Goal: Task Accomplishment & Management: Use online tool/utility

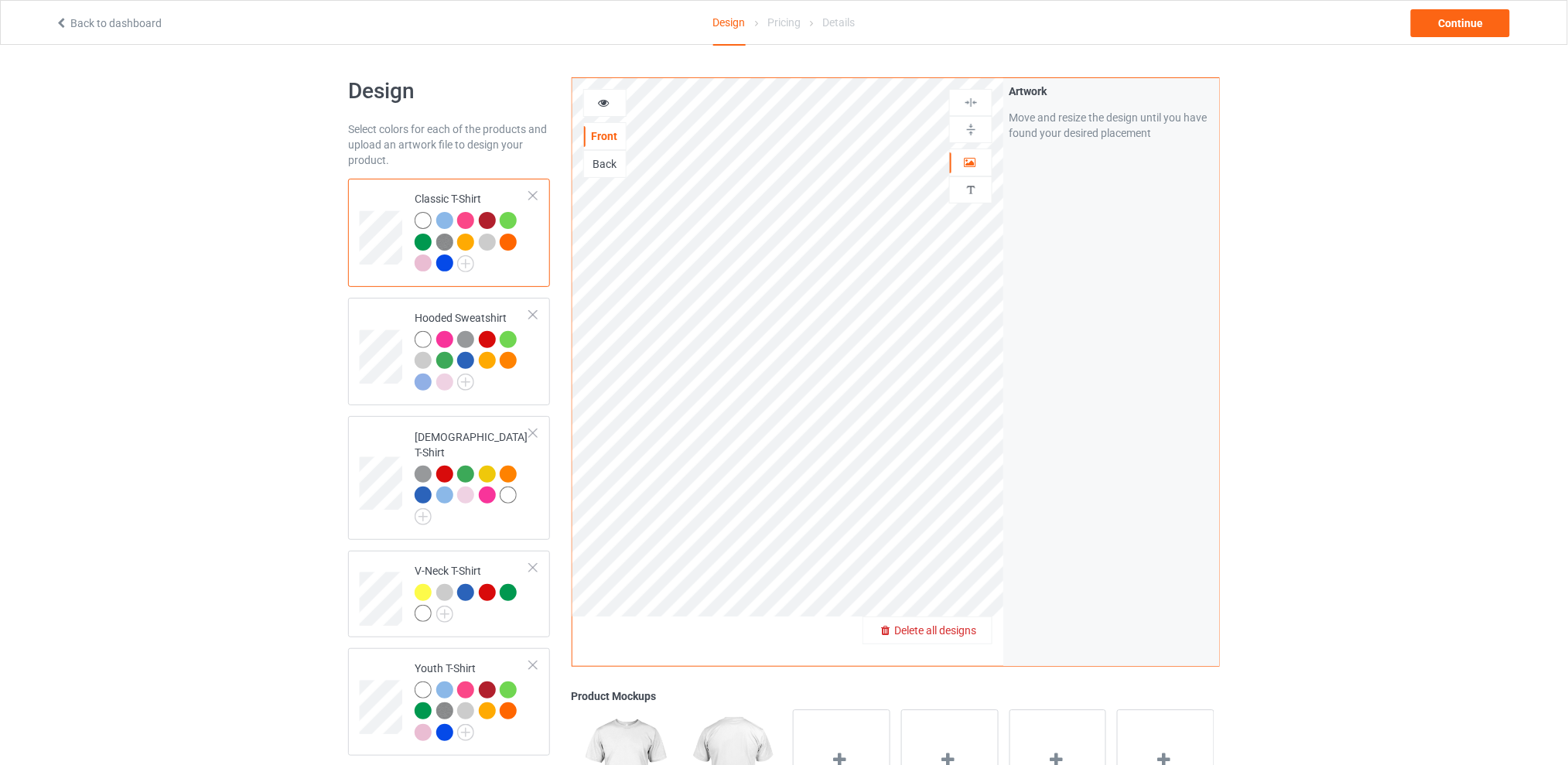
click at [966, 626] on span "Delete all designs" at bounding box center [936, 631] width 82 height 13
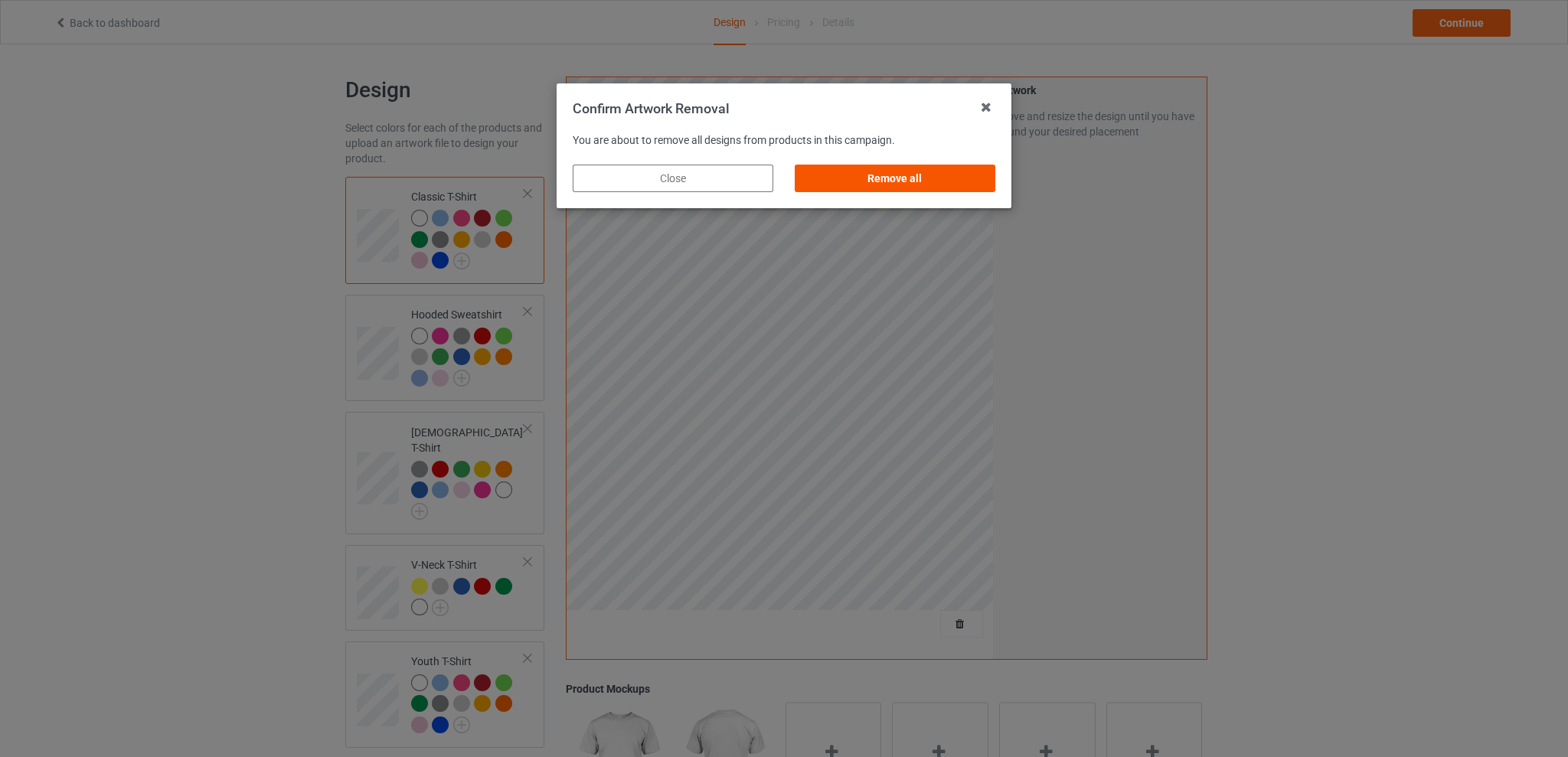
click at [927, 178] on div "Remove all" at bounding box center [895, 179] width 200 height 27
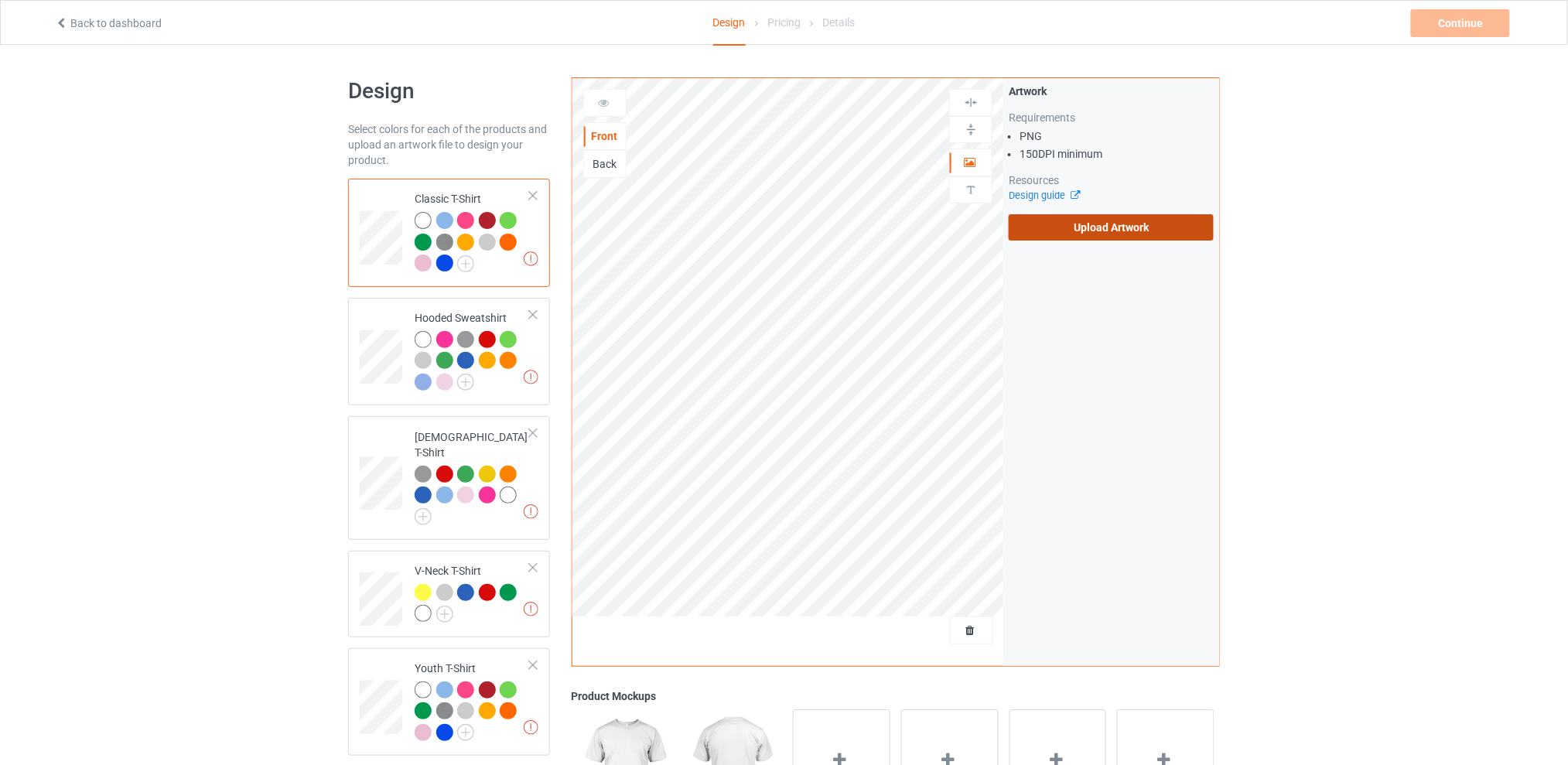
click at [1081, 228] on label "Upload Artwork" at bounding box center [1112, 227] width 205 height 27
click at [0, 0] on input "Upload Artwork" at bounding box center [0, 0] width 0 height 0
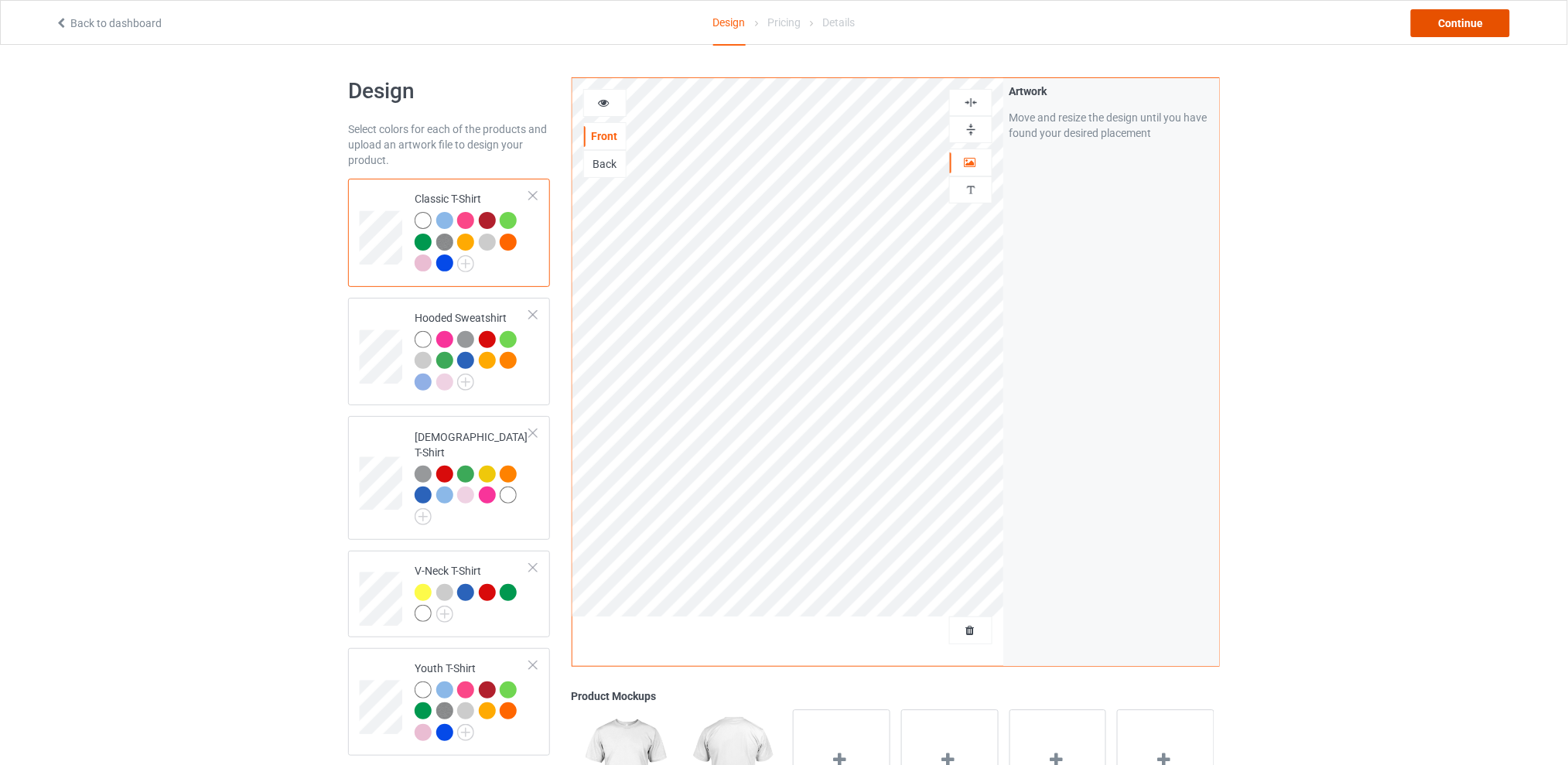
click at [1448, 24] on div "Continue" at bounding box center [1461, 23] width 99 height 27
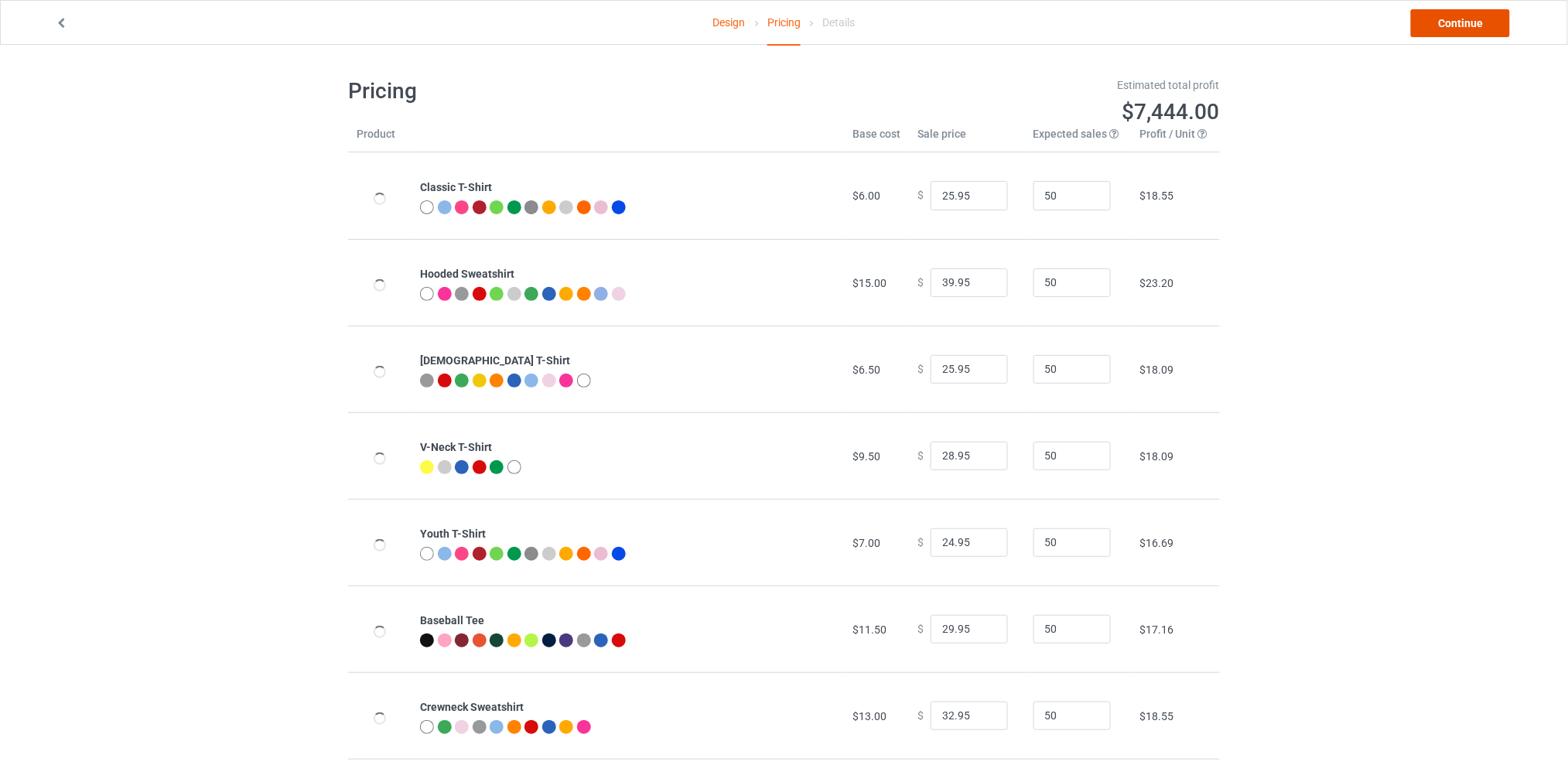
click at [1447, 21] on link "Continue" at bounding box center [1461, 23] width 99 height 27
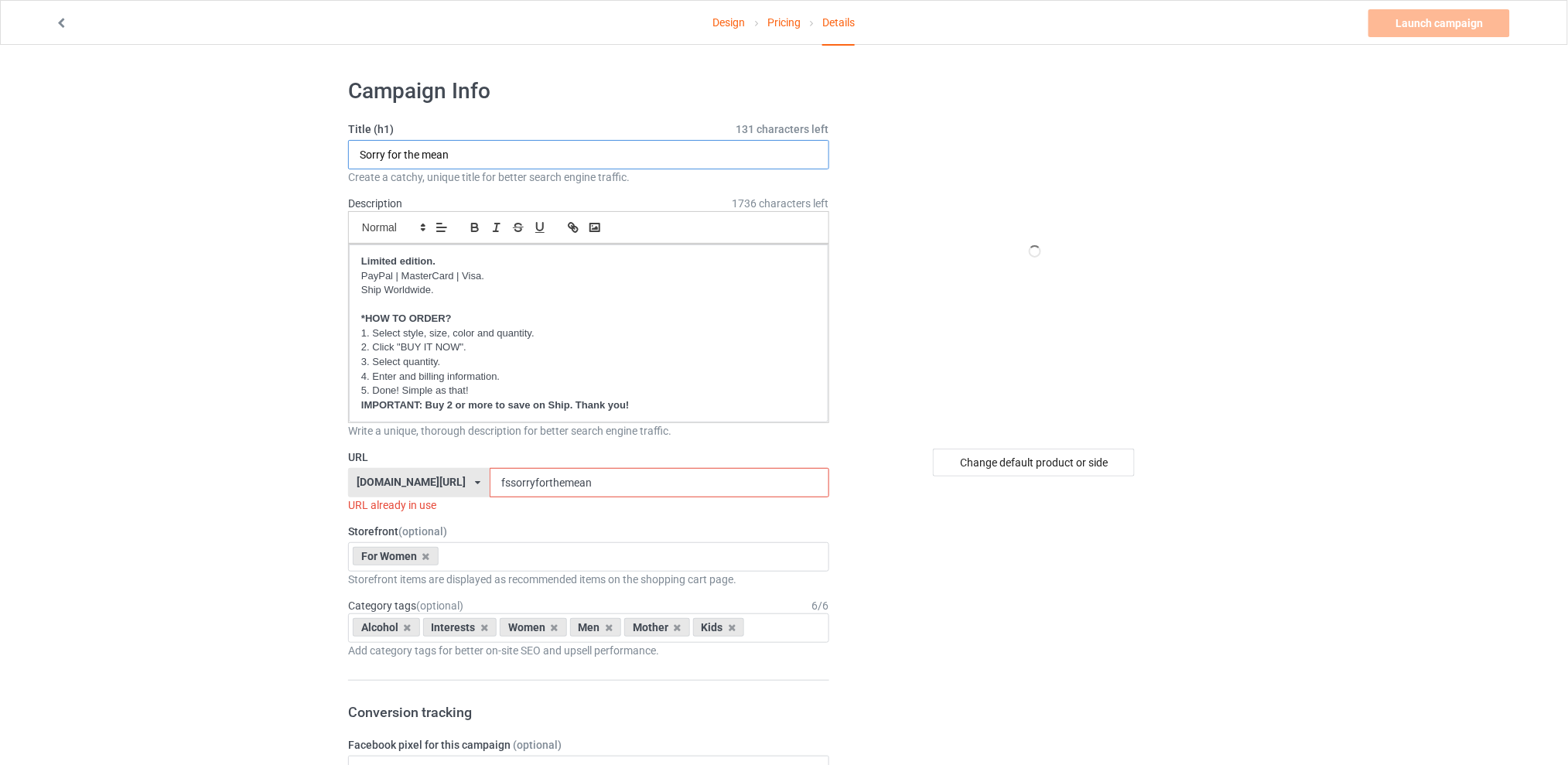
drag, startPoint x: 468, startPoint y: 153, endPoint x: 283, endPoint y: 167, distance: 185.5
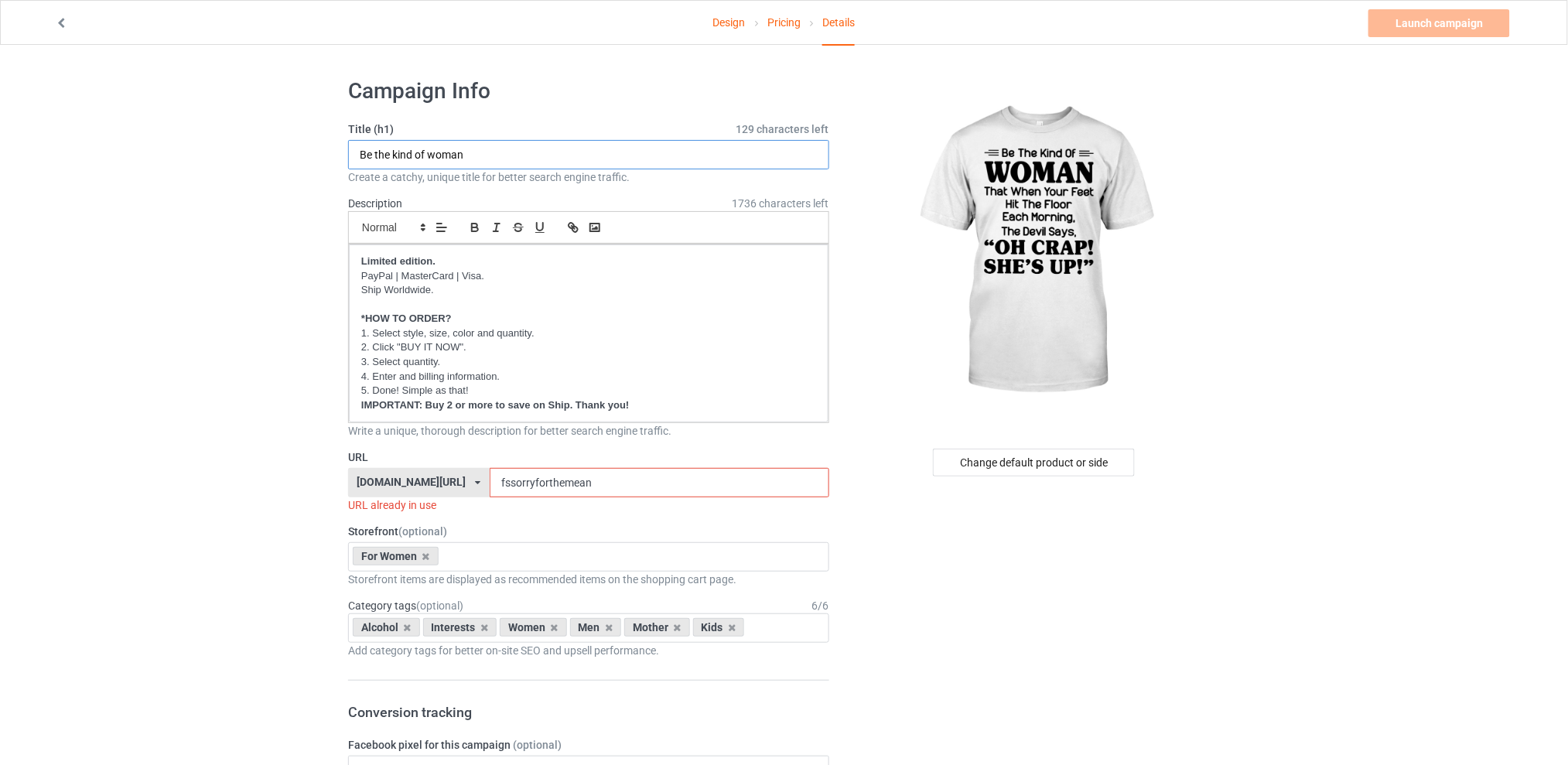
type input "Be the kind of woman"
drag, startPoint x: 615, startPoint y: 489, endPoint x: 485, endPoint y: 489, distance: 130.0
click at [485, 489] on div "[DOMAIN_NAME][URL] [DOMAIN_NAME][URL] [DOMAIN_NAME][URL] [DOMAIN_NAME][URL] 5d7…" at bounding box center [588, 483] width 481 height 29
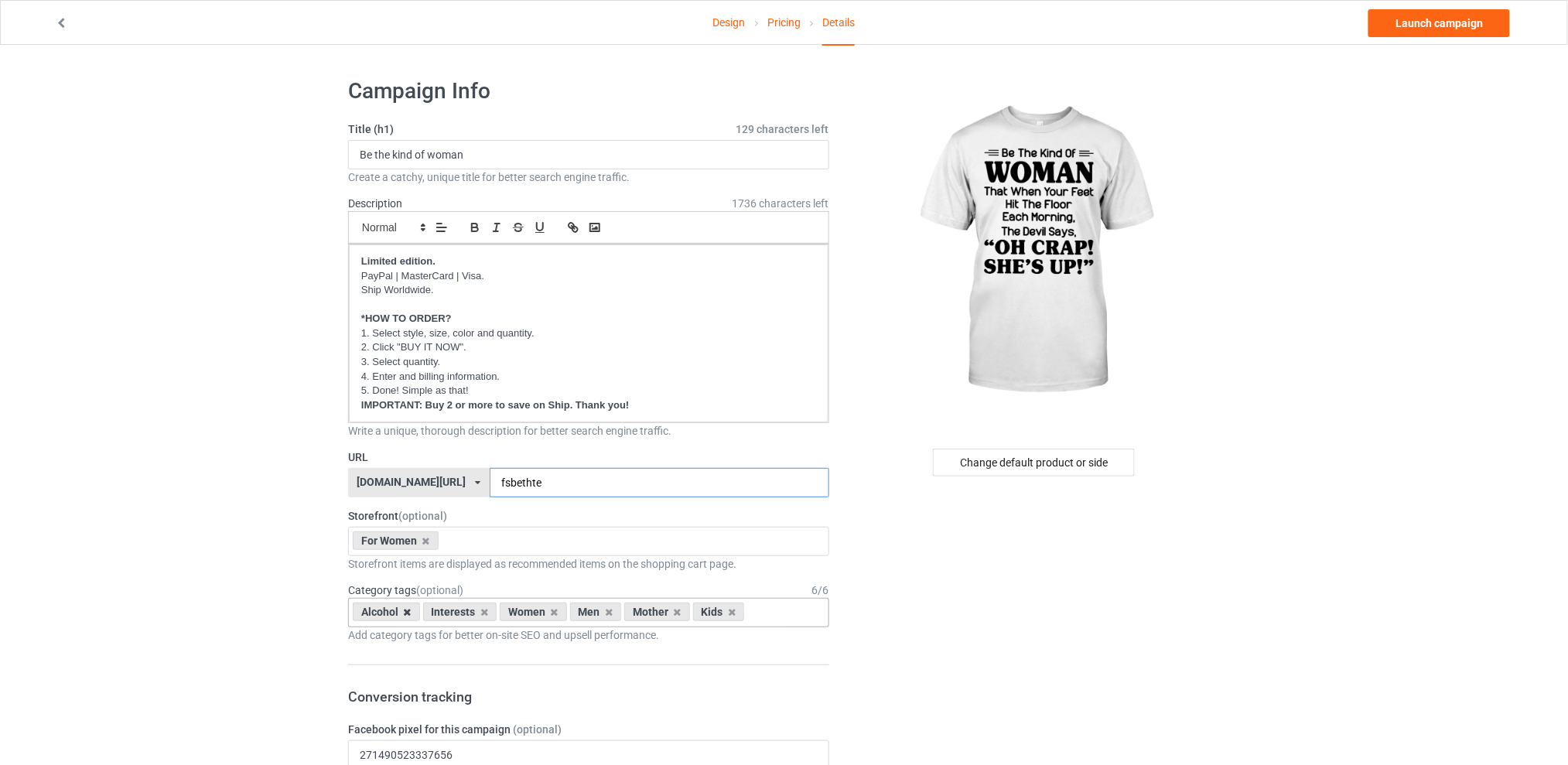
type input "fsbethte"
click at [407, 617] on icon at bounding box center [408, 612] width 7 height 10
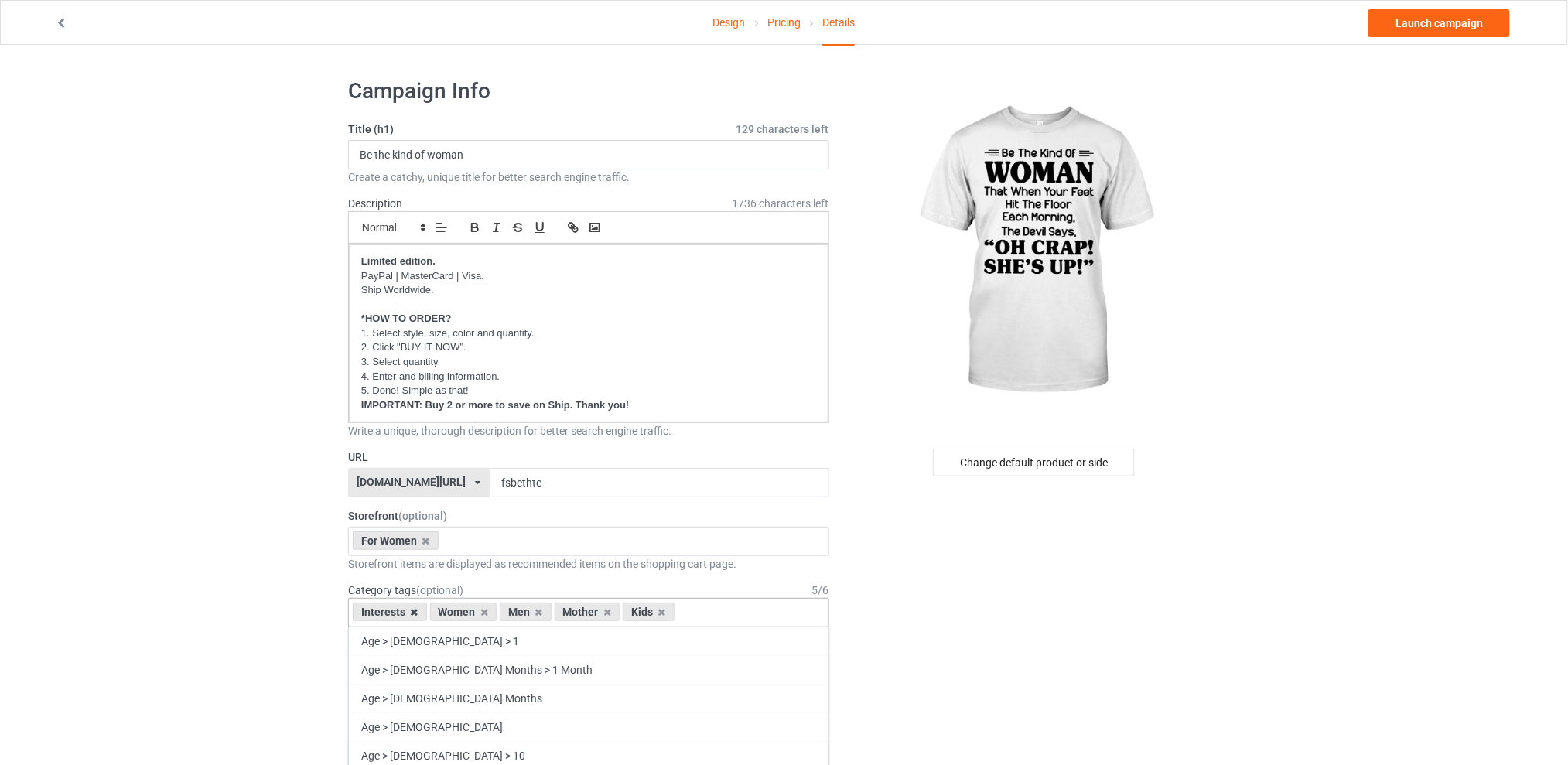
click at [411, 608] on icon at bounding box center [415, 612] width 7 height 10
click at [458, 616] on icon at bounding box center [462, 612] width 7 height 10
click at [474, 611] on icon at bounding box center [475, 612] width 7 height 10
click at [461, 613] on icon at bounding box center [462, 612] width 7 height 10
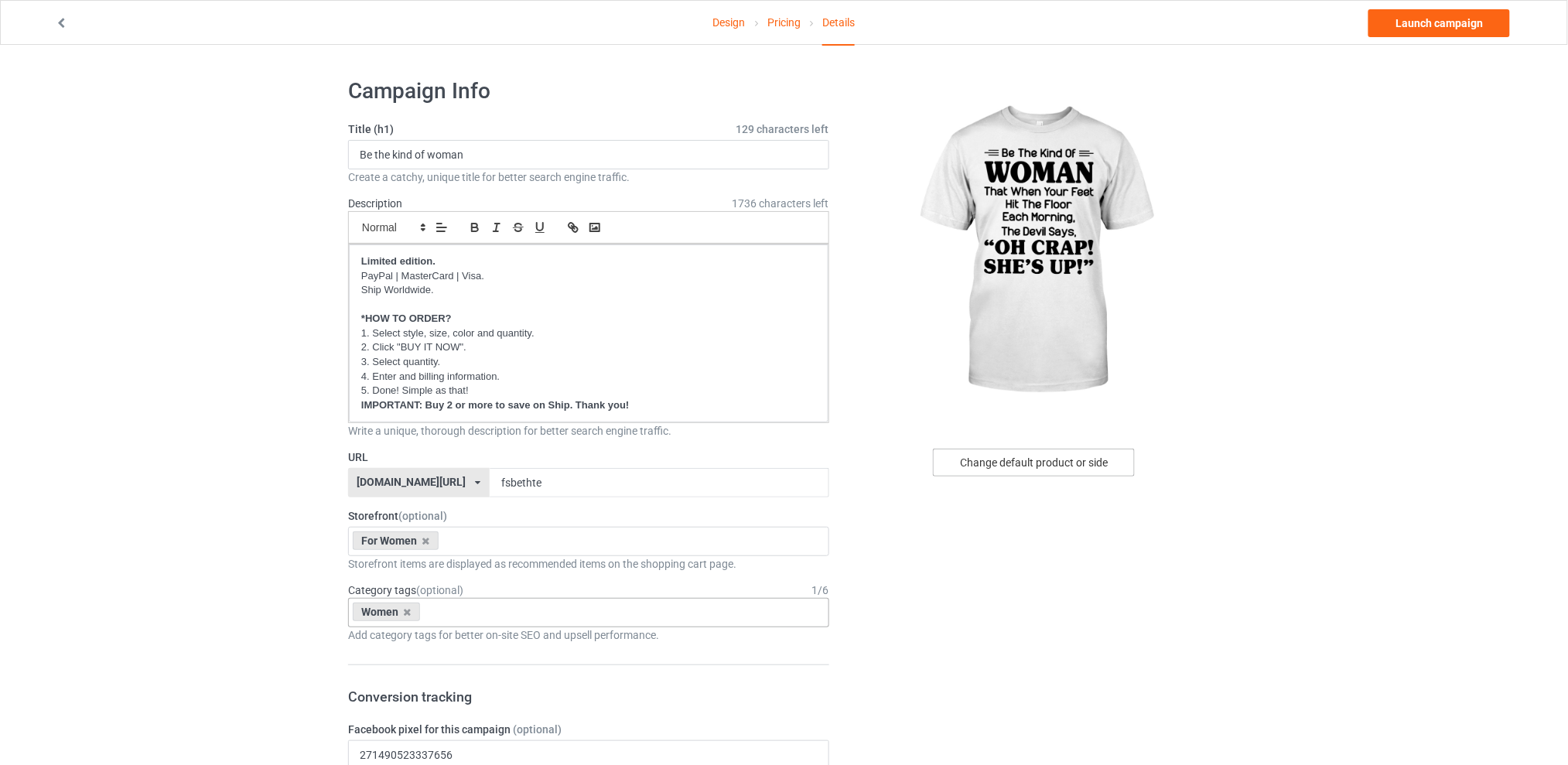
click at [996, 465] on div "Change default product or side" at bounding box center [1034, 463] width 201 height 27
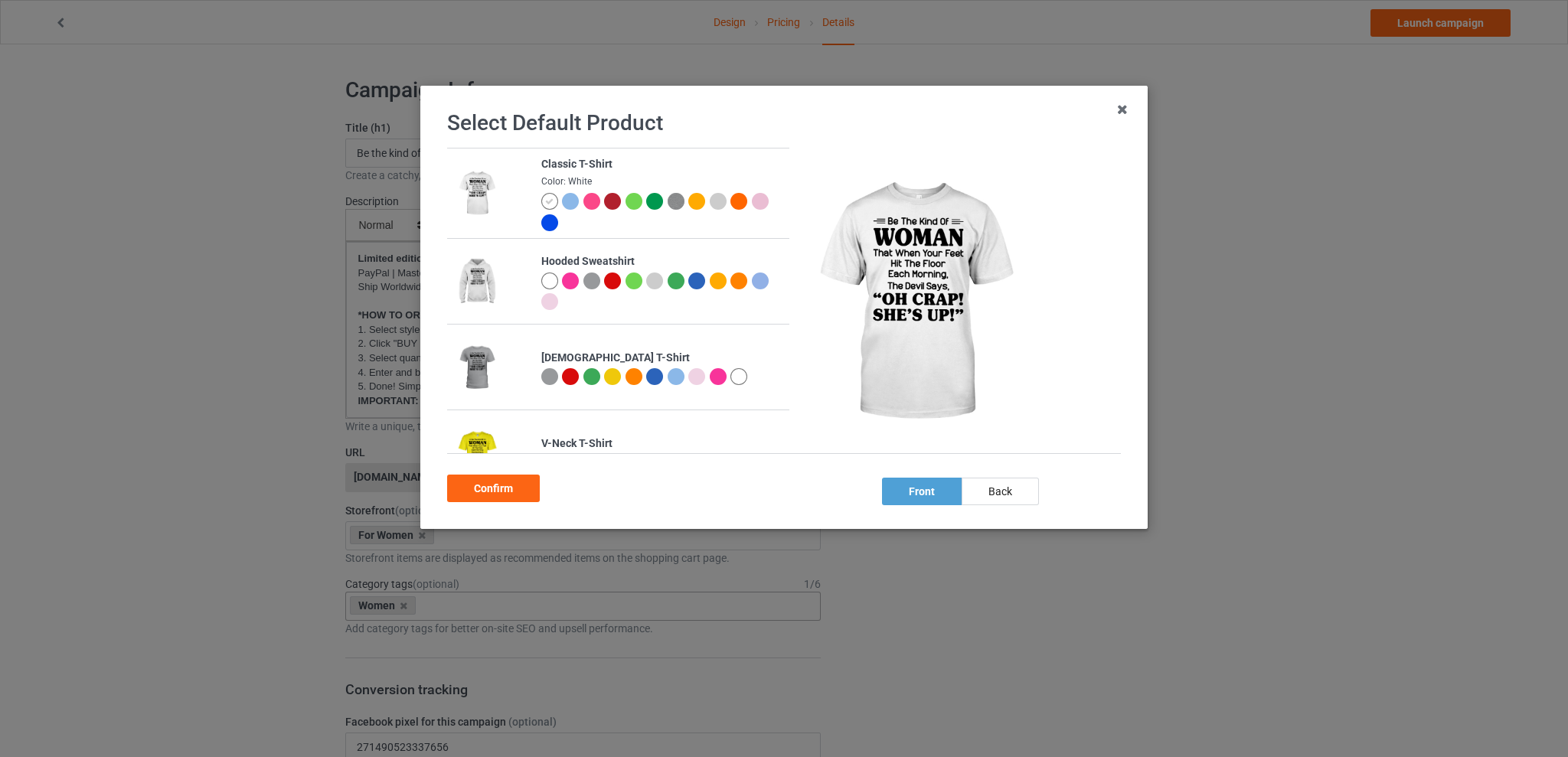
click at [589, 200] on div at bounding box center [592, 201] width 17 height 17
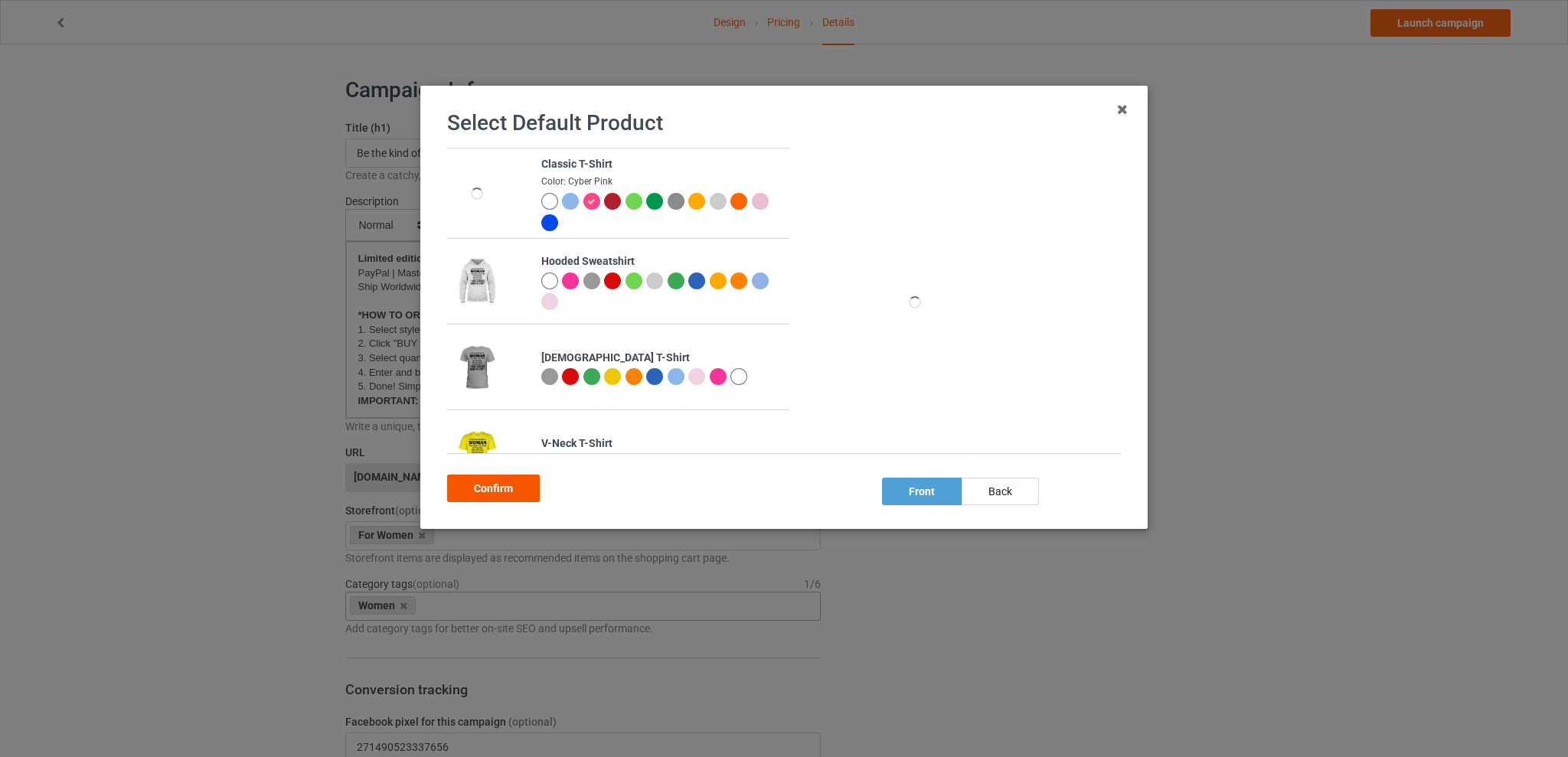
click at [482, 490] on div "Confirm" at bounding box center [493, 489] width 92 height 27
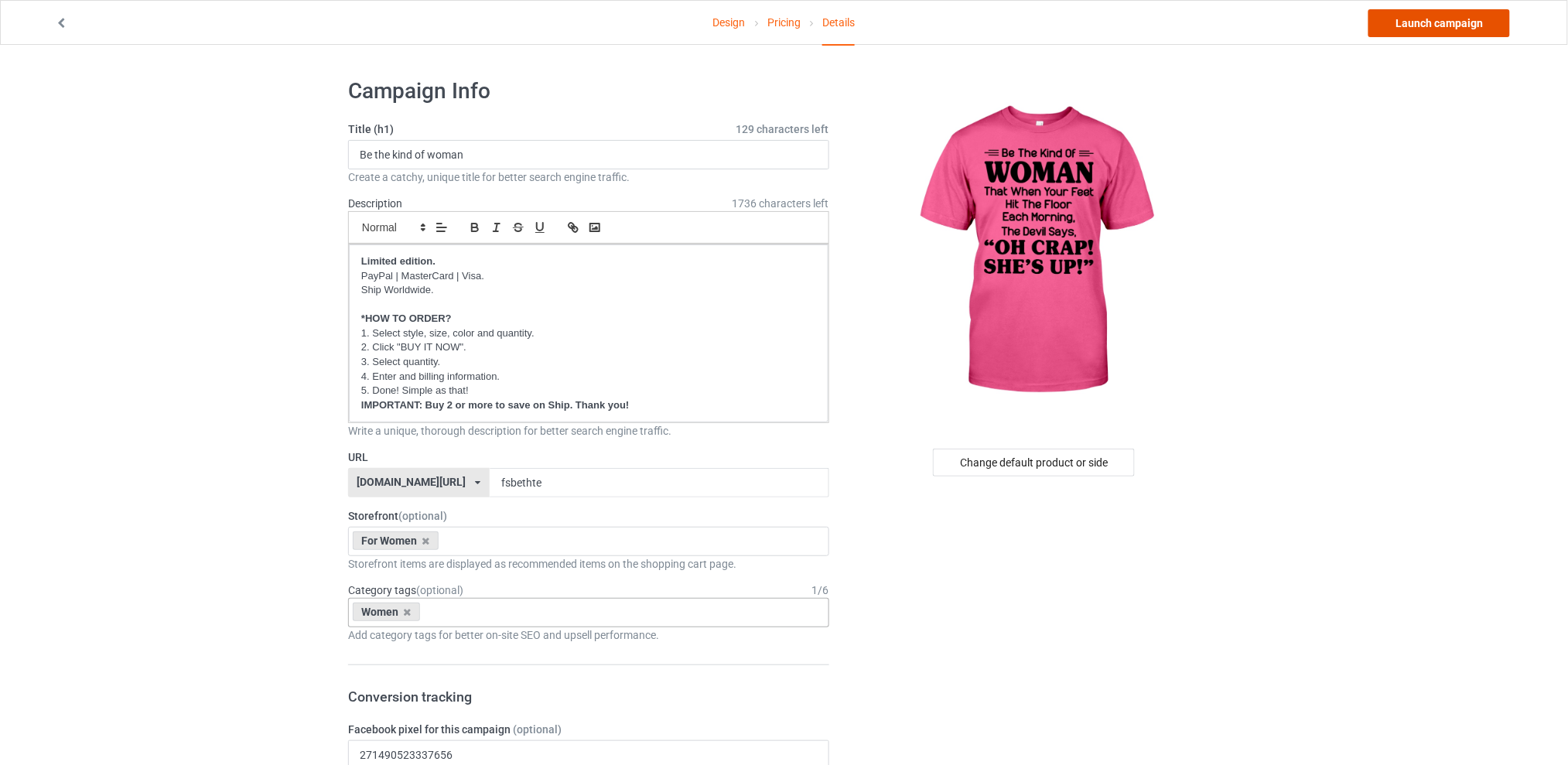
click at [1416, 23] on link "Launch campaign" at bounding box center [1439, 23] width 142 height 27
